Goal: Transaction & Acquisition: Purchase product/service

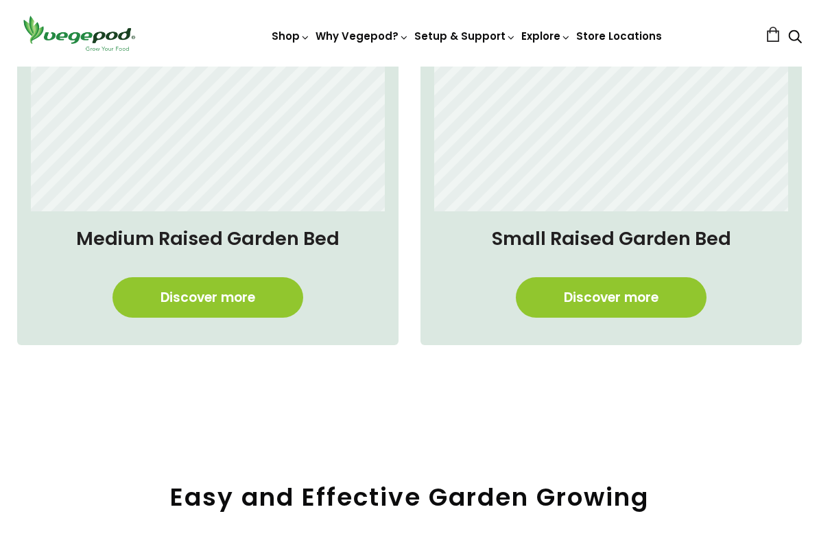
scroll to position [1029, 0]
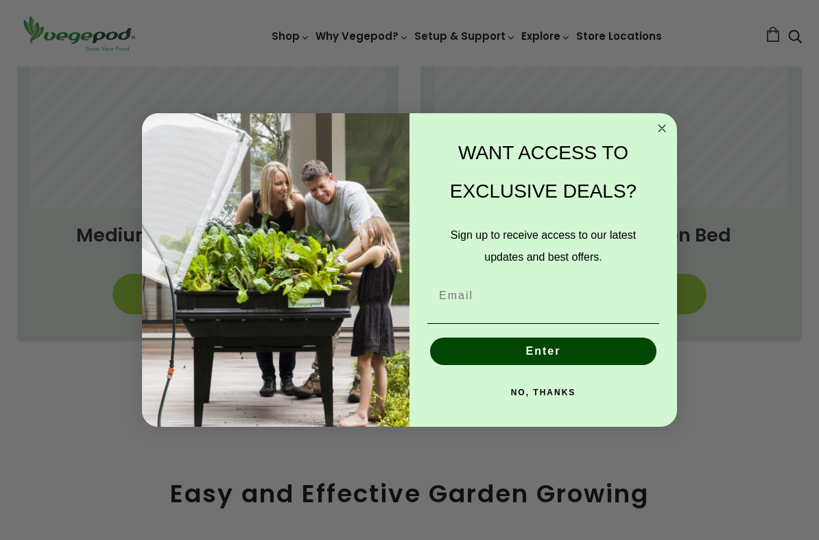
click at [660, 130] on circle "Close dialog" at bounding box center [663, 129] width 16 height 16
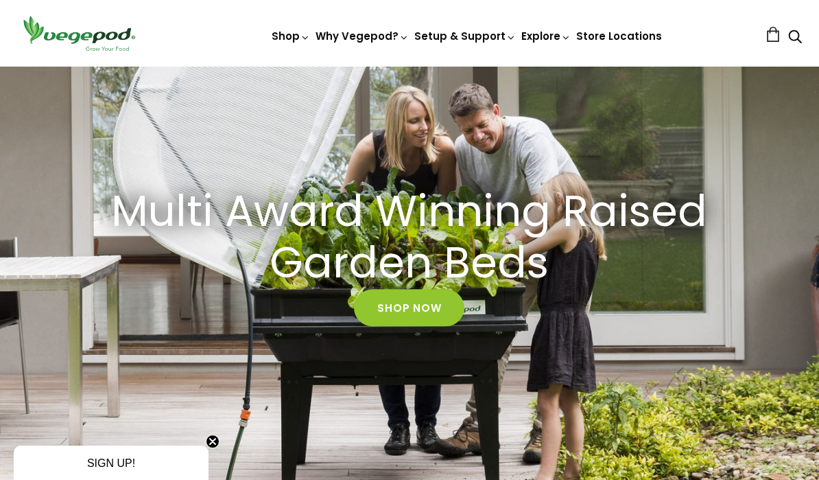
scroll to position [0, 0]
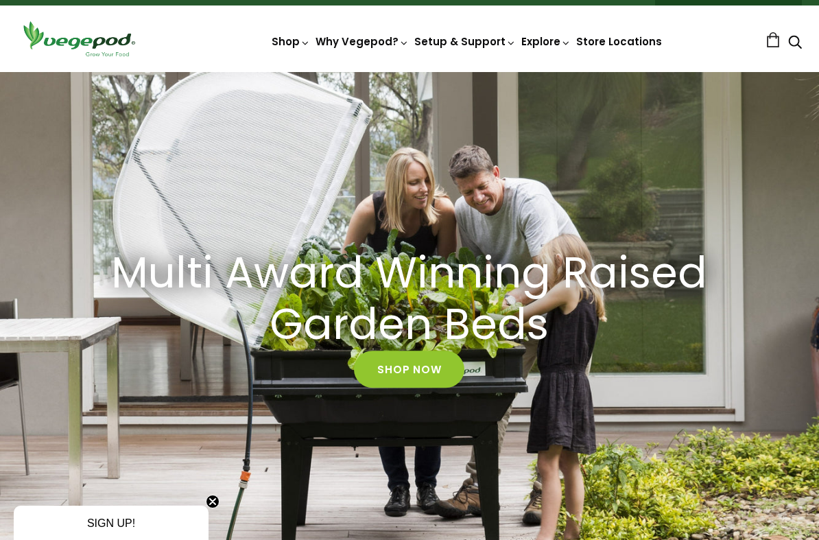
scroll to position [45, 0]
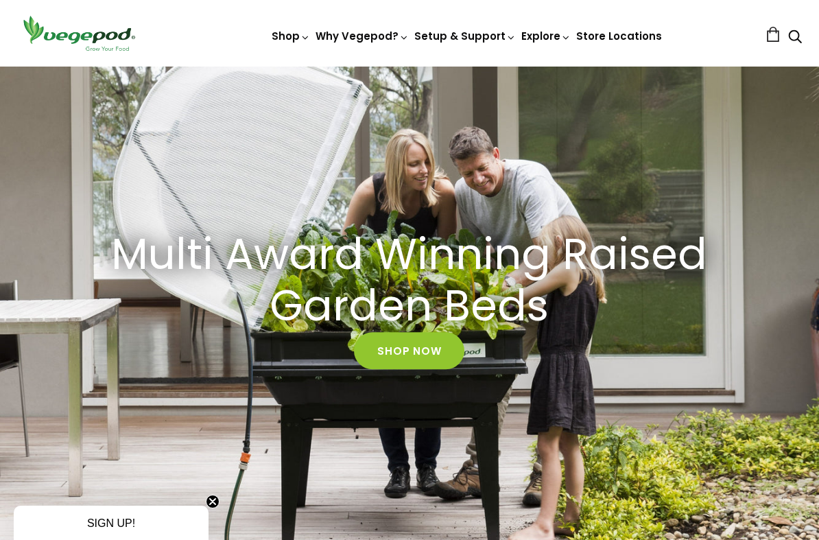
click at [437, 361] on link "Shop Now" at bounding box center [409, 350] width 110 height 37
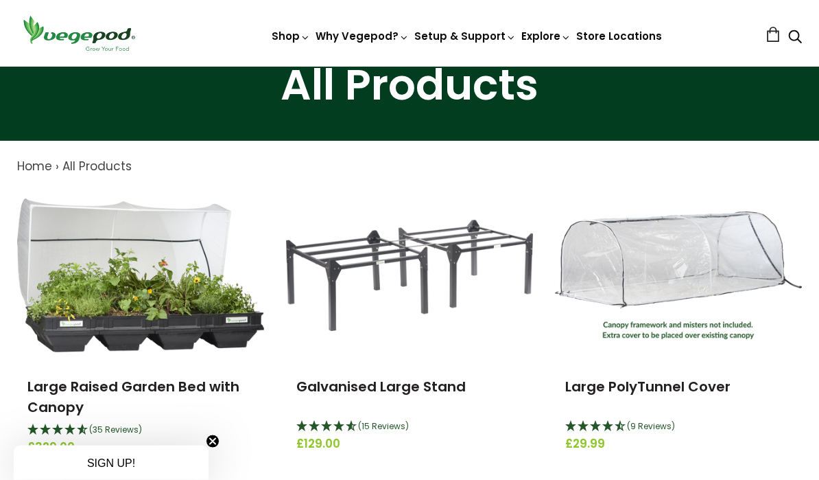
scroll to position [60, 0]
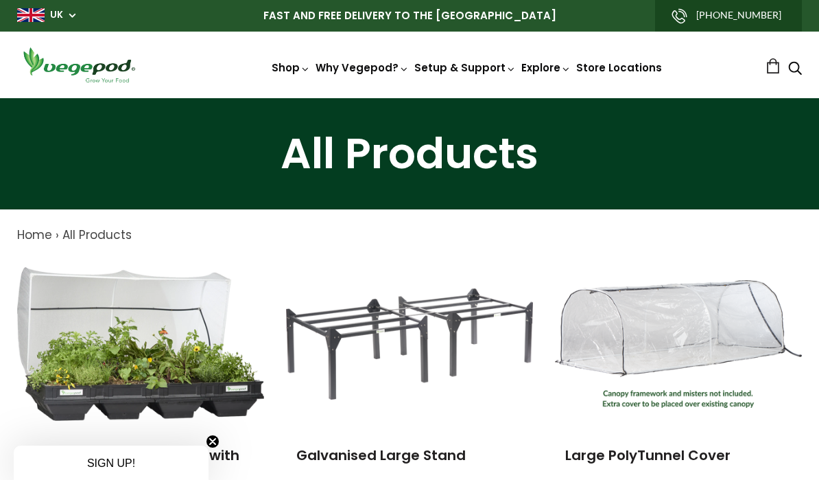
scroll to position [60, 0]
